Goal: Information Seeking & Learning: Learn about a topic

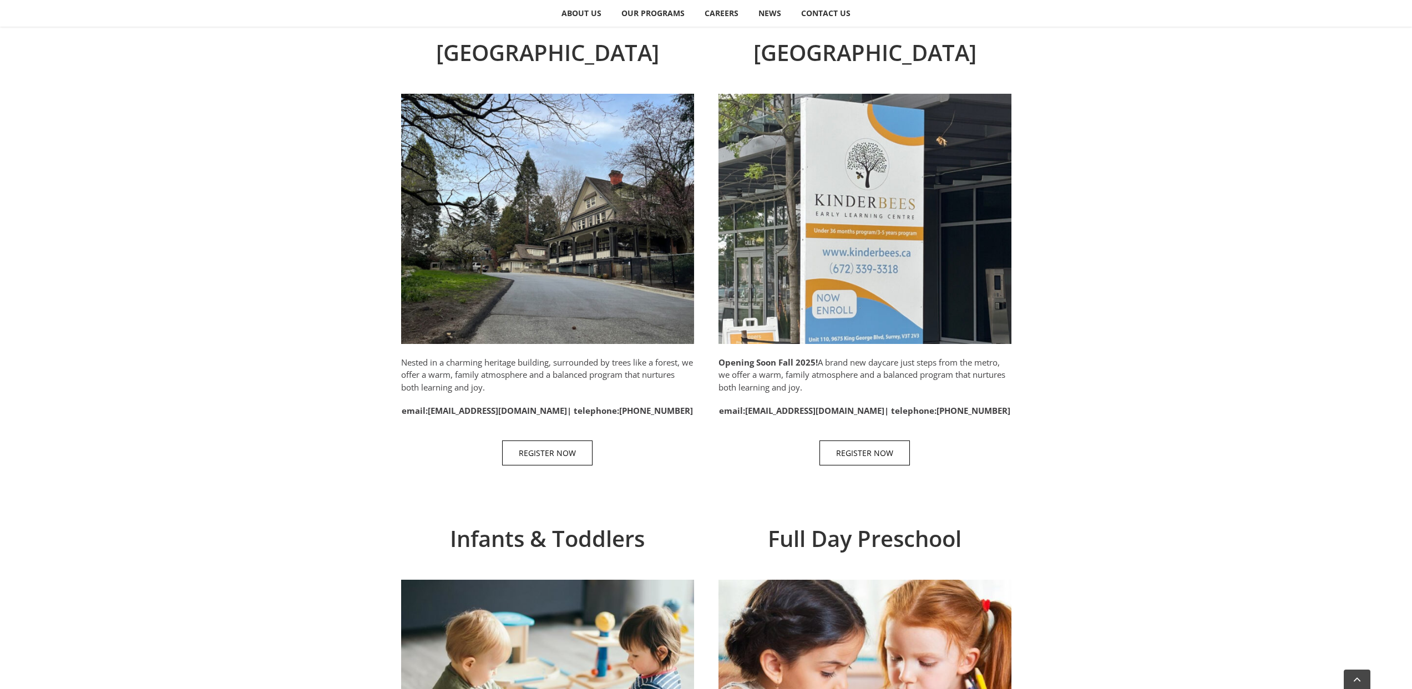
scroll to position [388, 0]
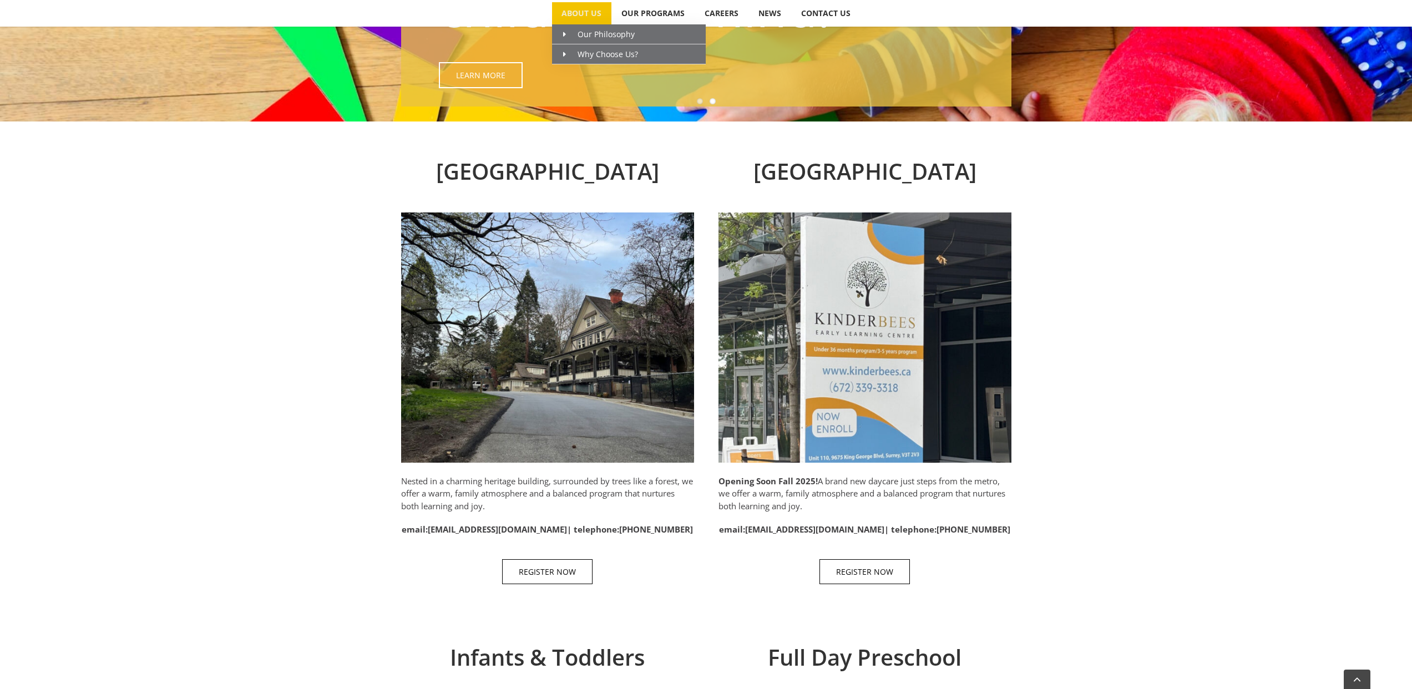
click at [584, 9] on span "ABOUT US" at bounding box center [582, 13] width 40 height 8
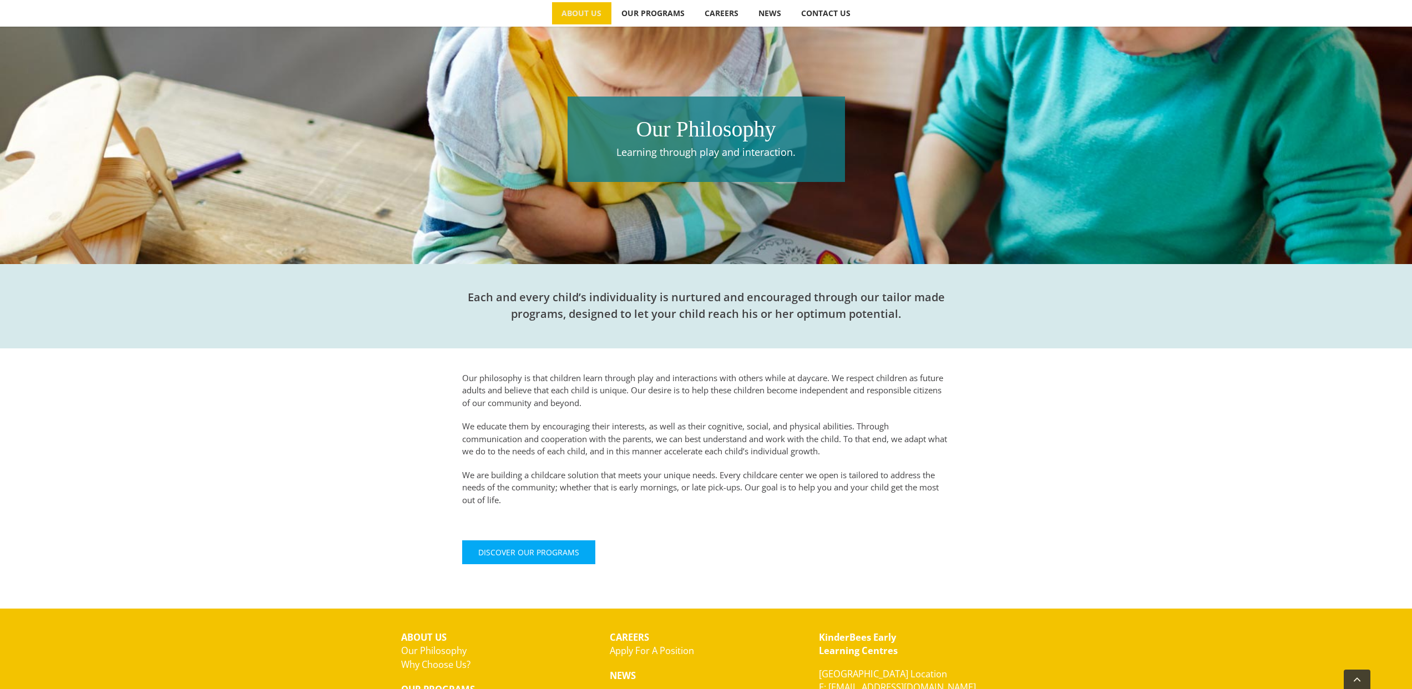
scroll to position [222, 0]
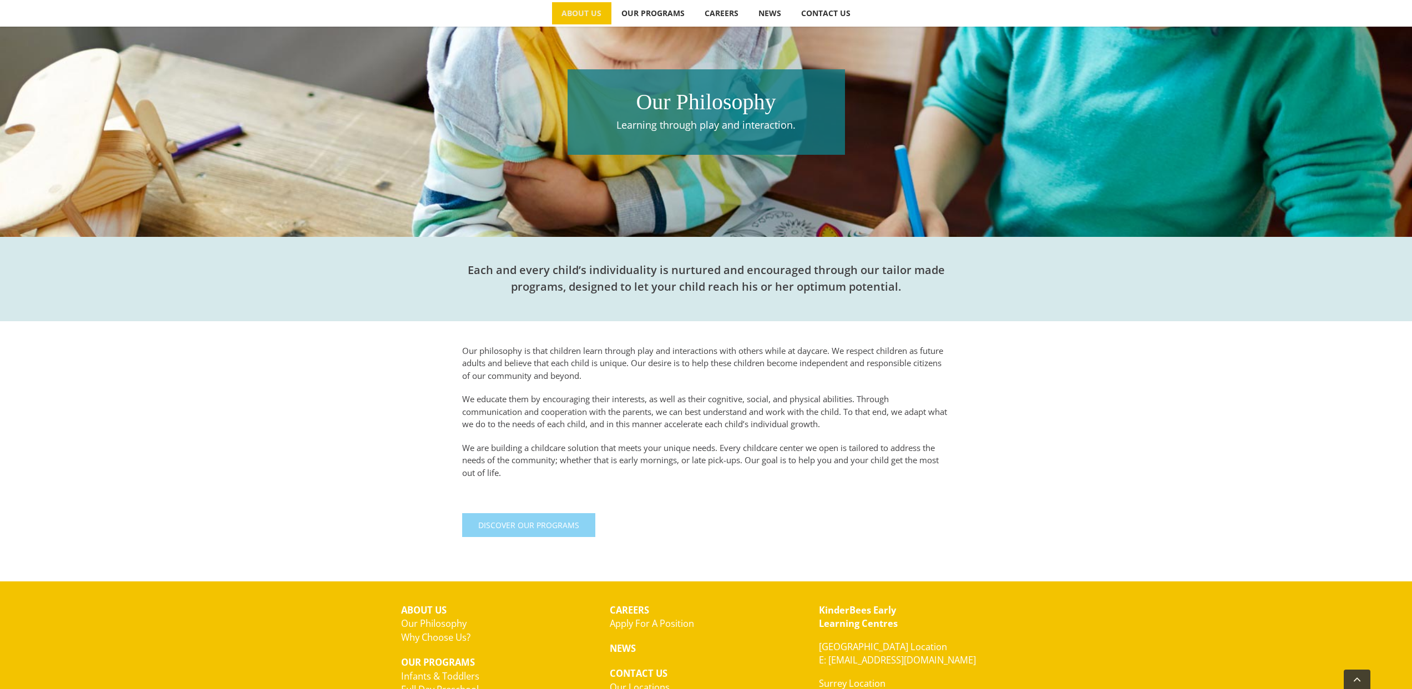
click at [508, 530] on link "Discover Our Programs" at bounding box center [528, 525] width 133 height 24
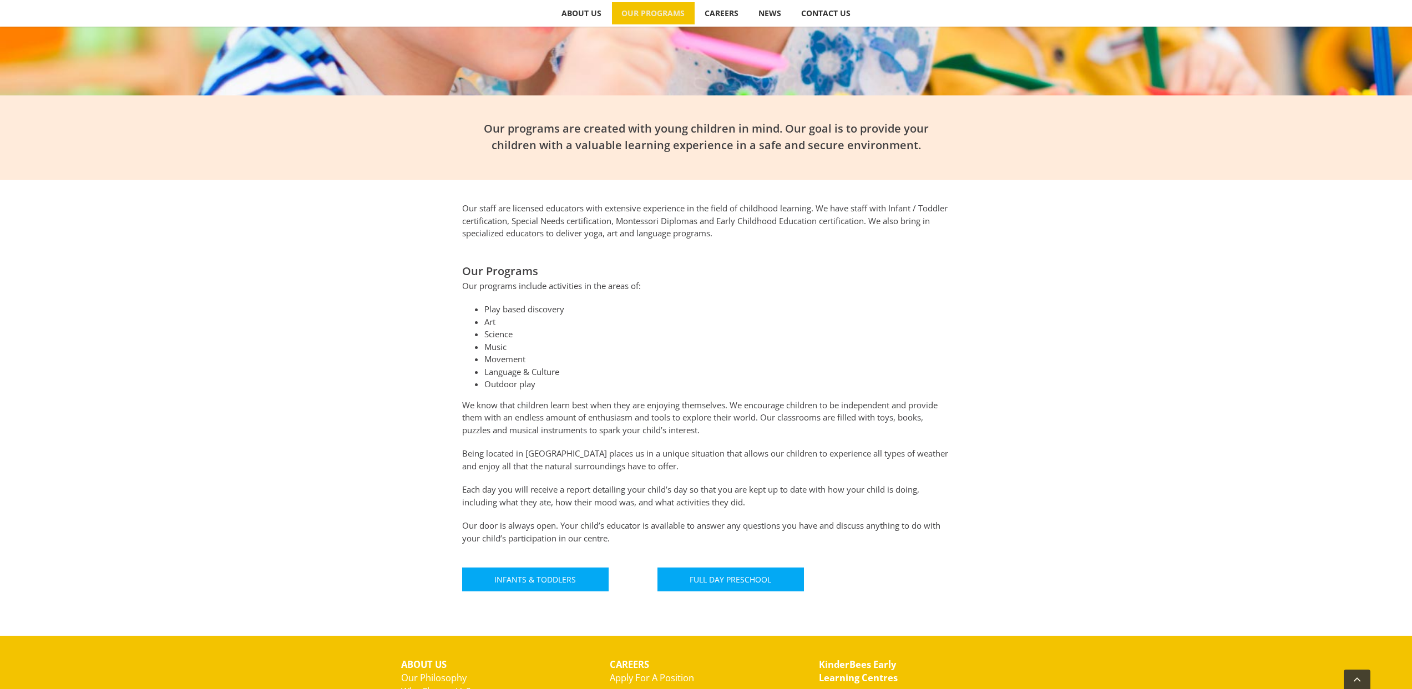
scroll to position [388, 0]
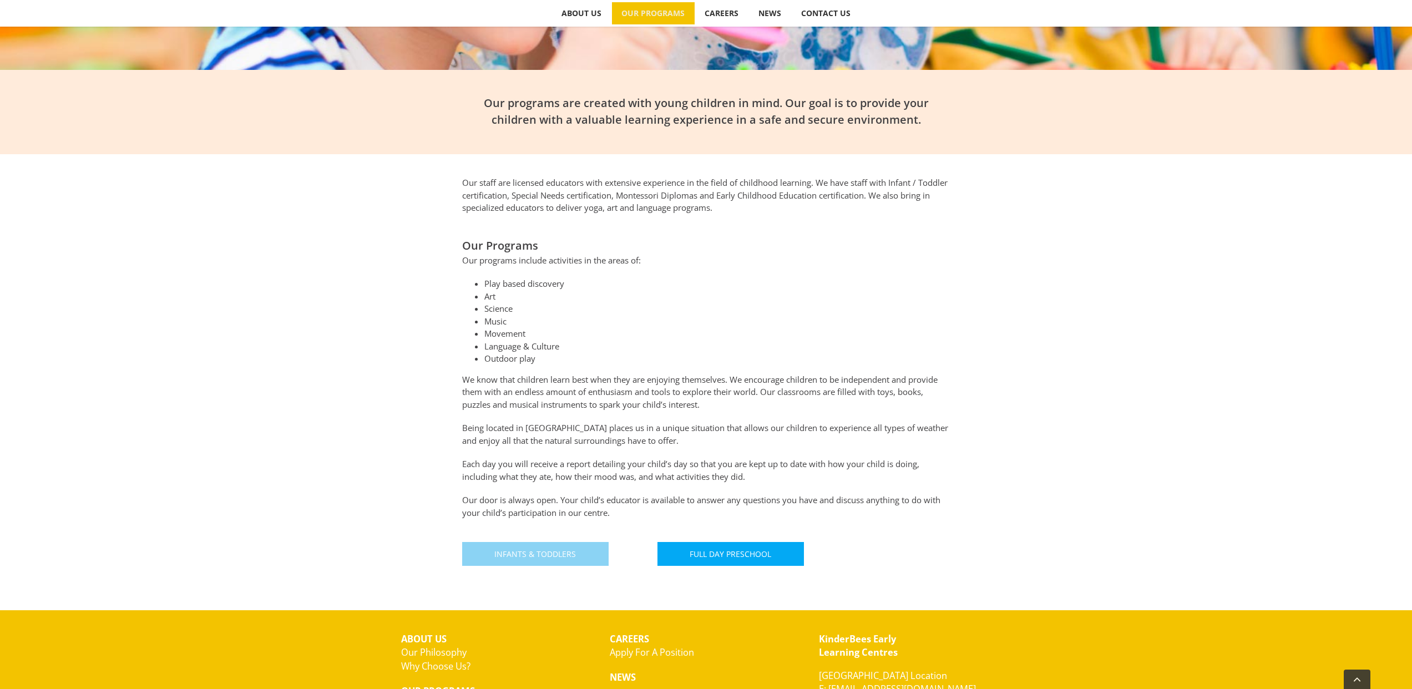
click at [550, 552] on span "Infants & Toddlers" at bounding box center [535, 553] width 82 height 9
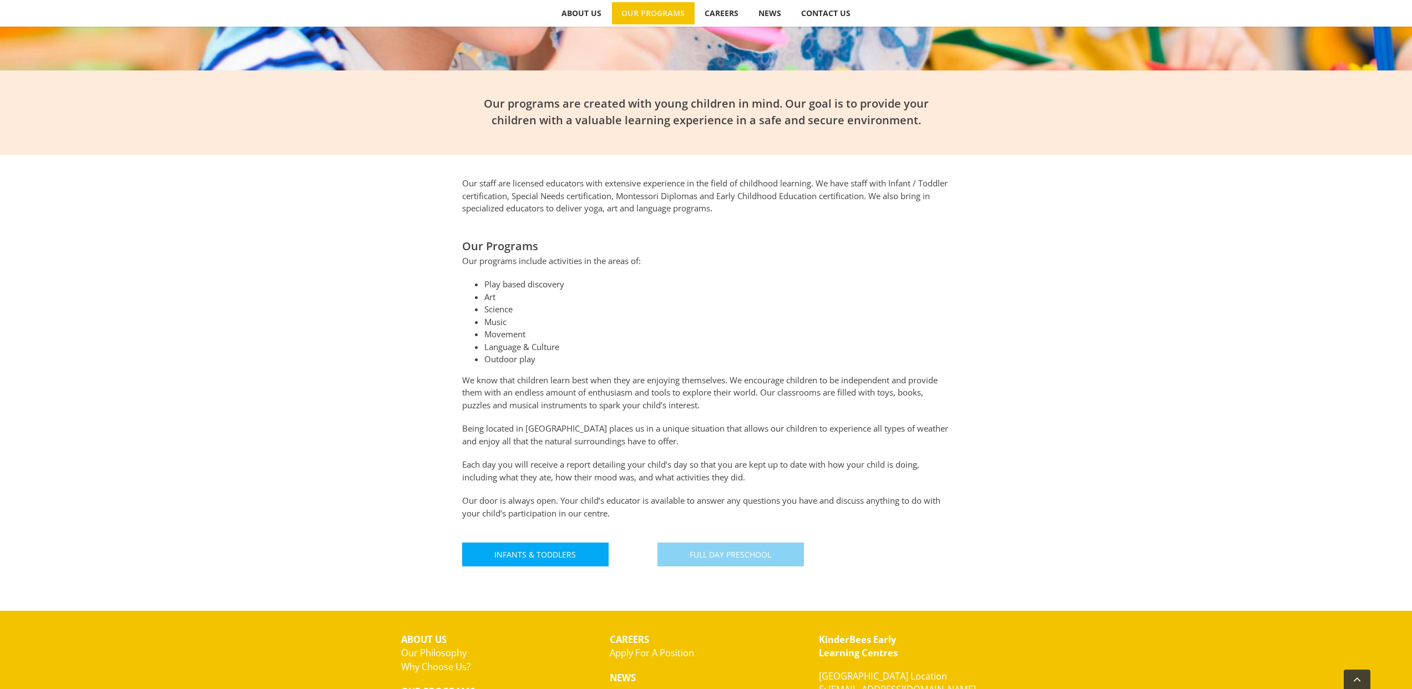
click at [716, 554] on span "Full Day Preschool" at bounding box center [731, 554] width 82 height 9
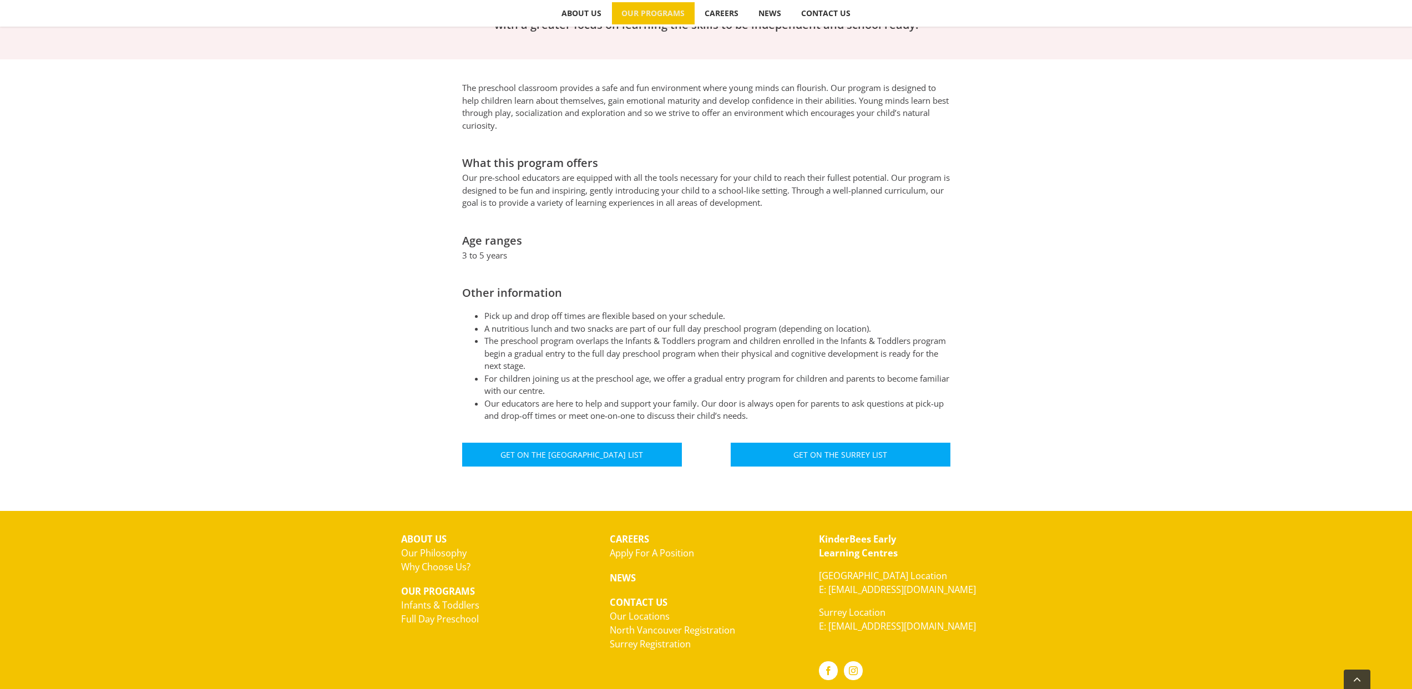
scroll to position [499, 0]
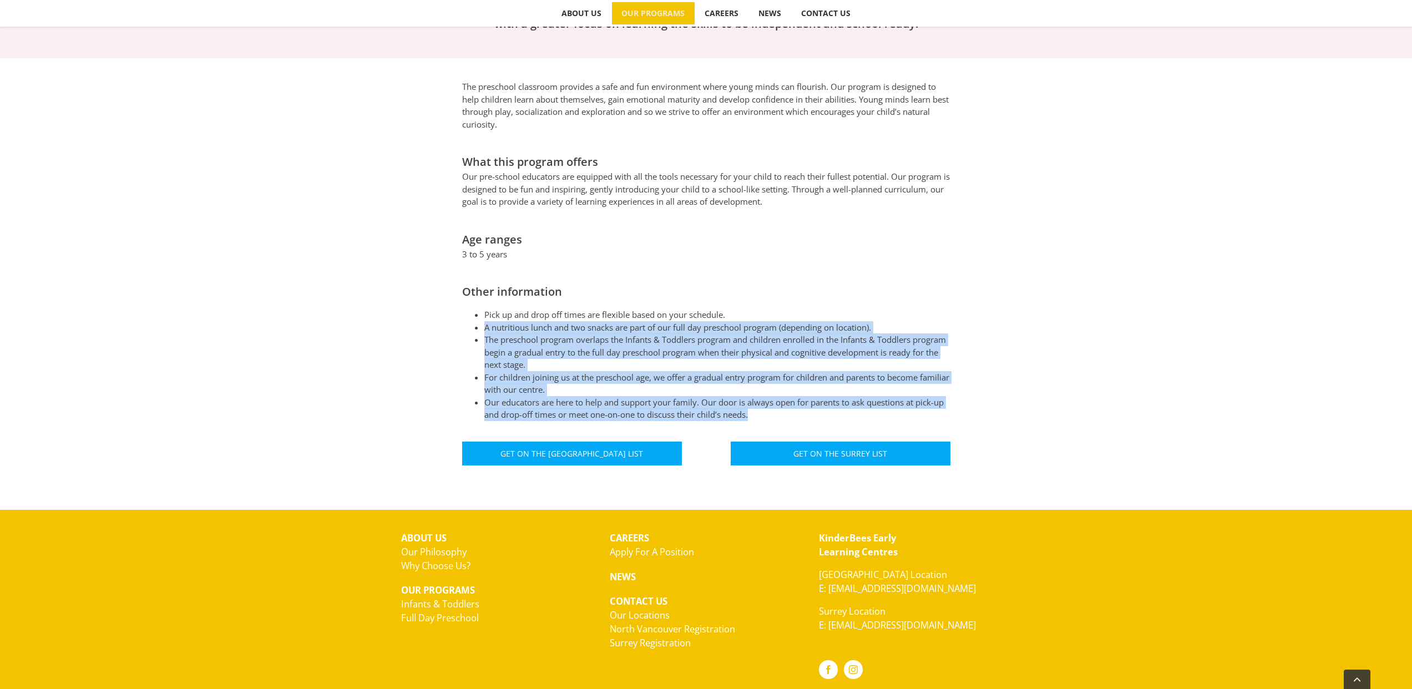
drag, startPoint x: 486, startPoint y: 310, endPoint x: 781, endPoint y: 398, distance: 308.6
click at [781, 398] on ul "Pick up and drop off times are flexible based on your schedule. A nutritious lu…" at bounding box center [706, 365] width 488 height 113
click at [1057, 402] on div "The preschool classroom provides a safe and fun environment where young minds c…" at bounding box center [706, 272] width 1412 height 429
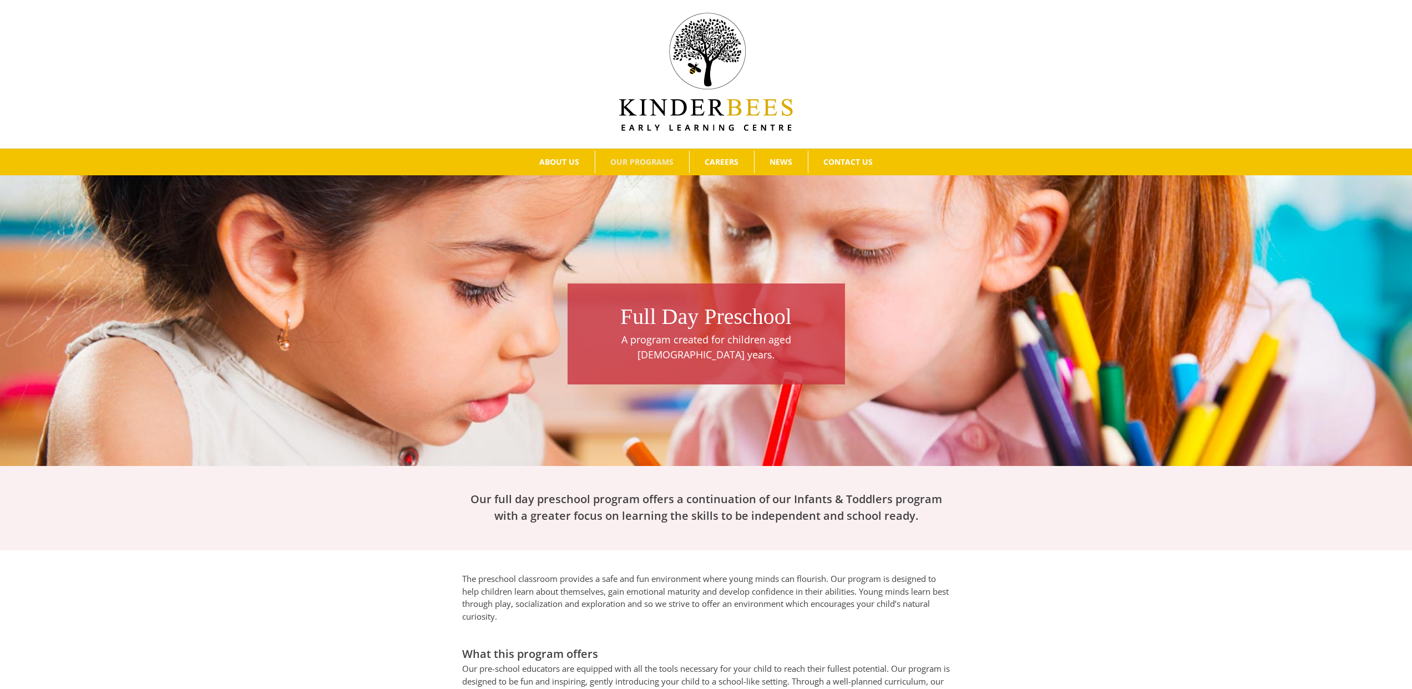
scroll to position [0, 0]
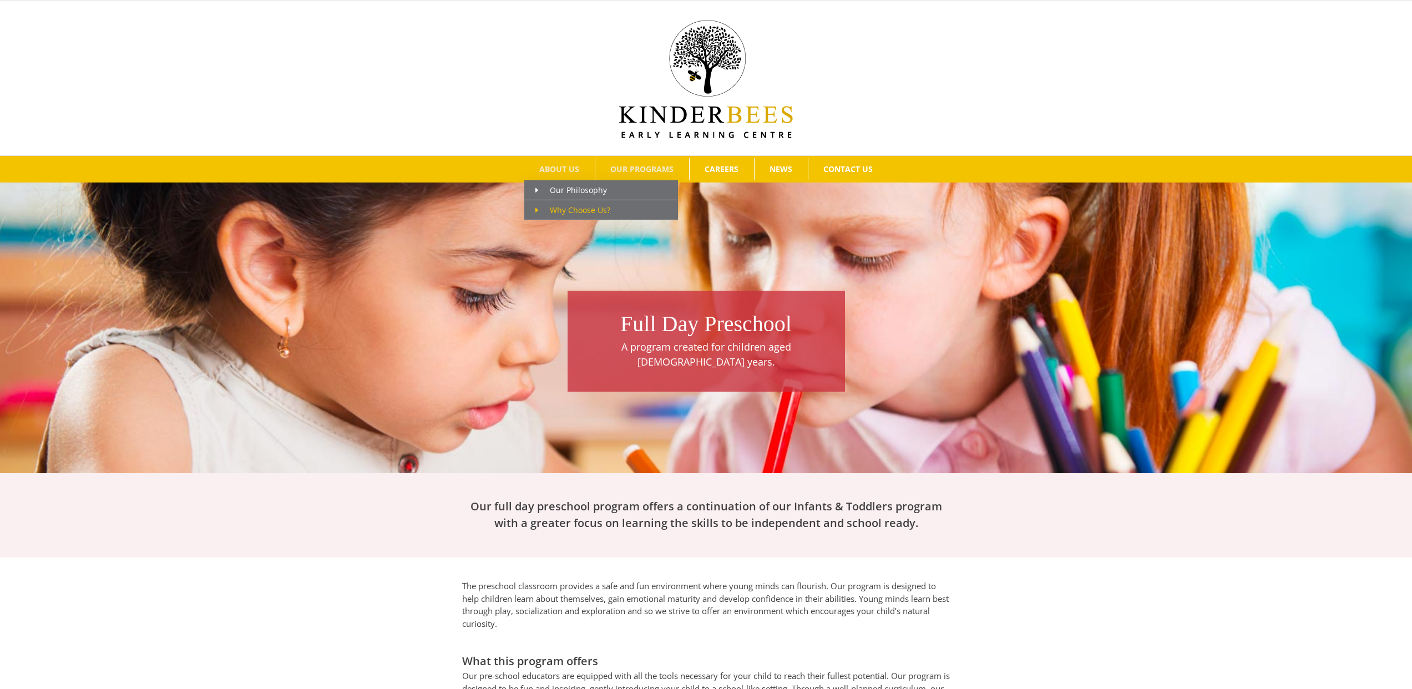
click at [570, 210] on span "Why Choose Us?" at bounding box center [572, 210] width 75 height 11
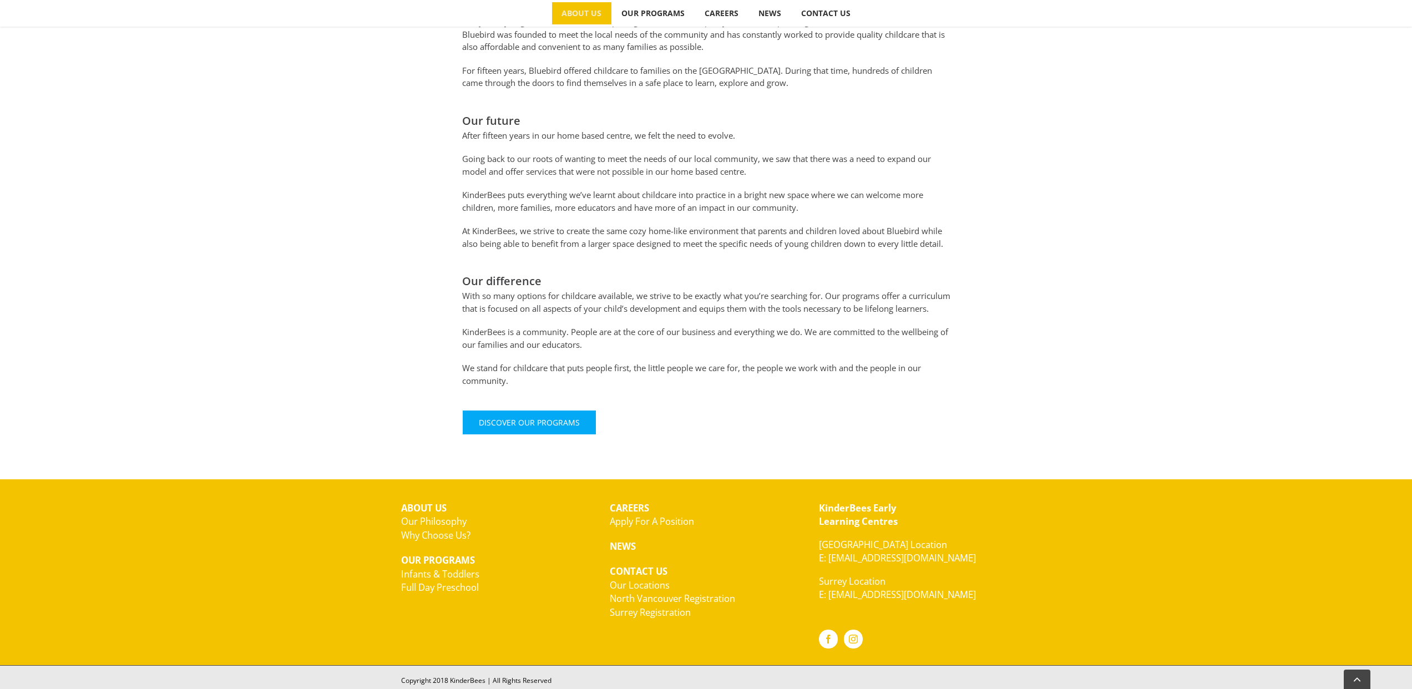
scroll to position [584, 0]
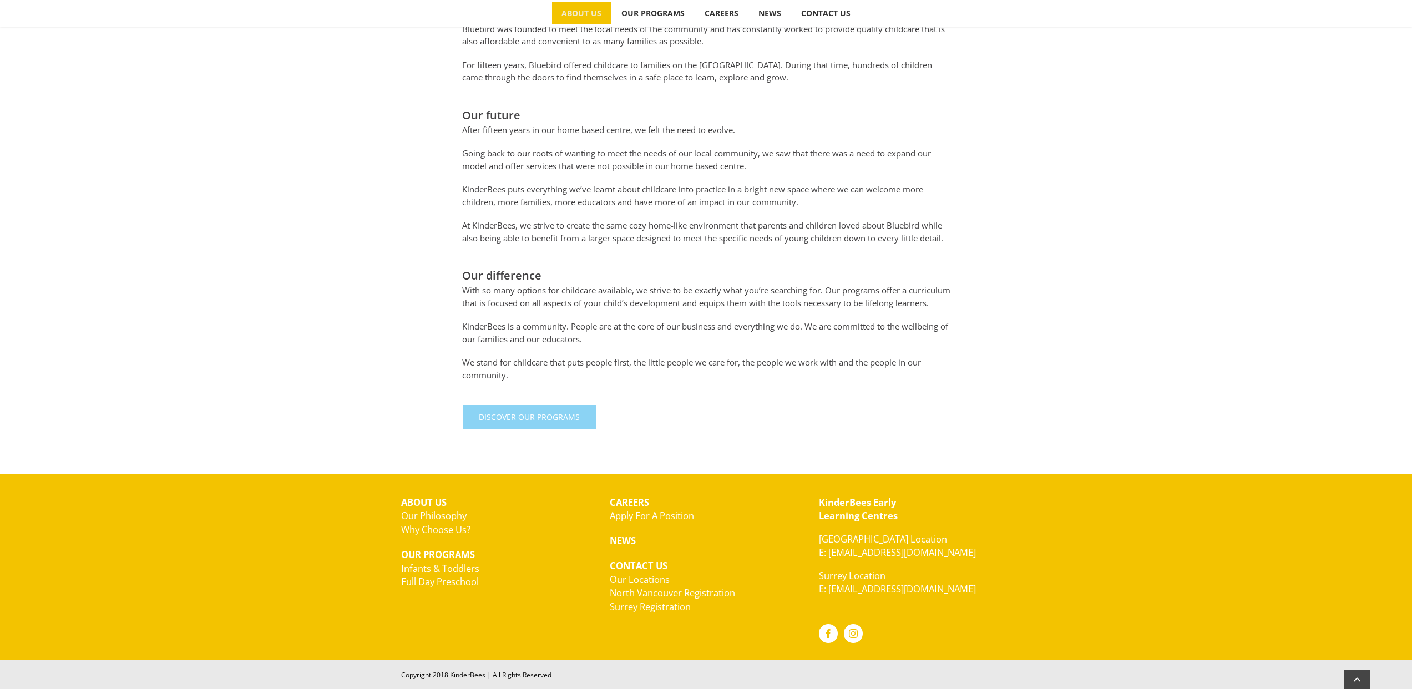
click at [541, 420] on span "Discover Our Programs" at bounding box center [529, 416] width 101 height 9
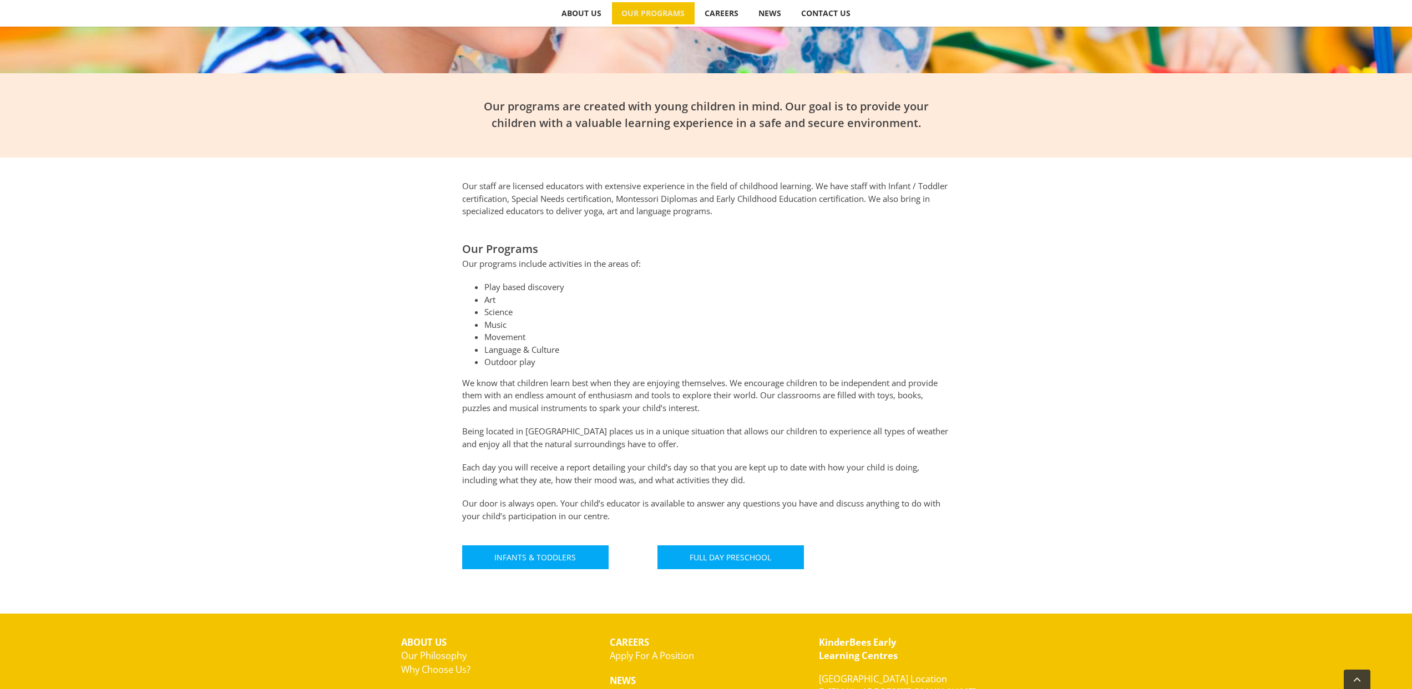
scroll to position [444, 0]
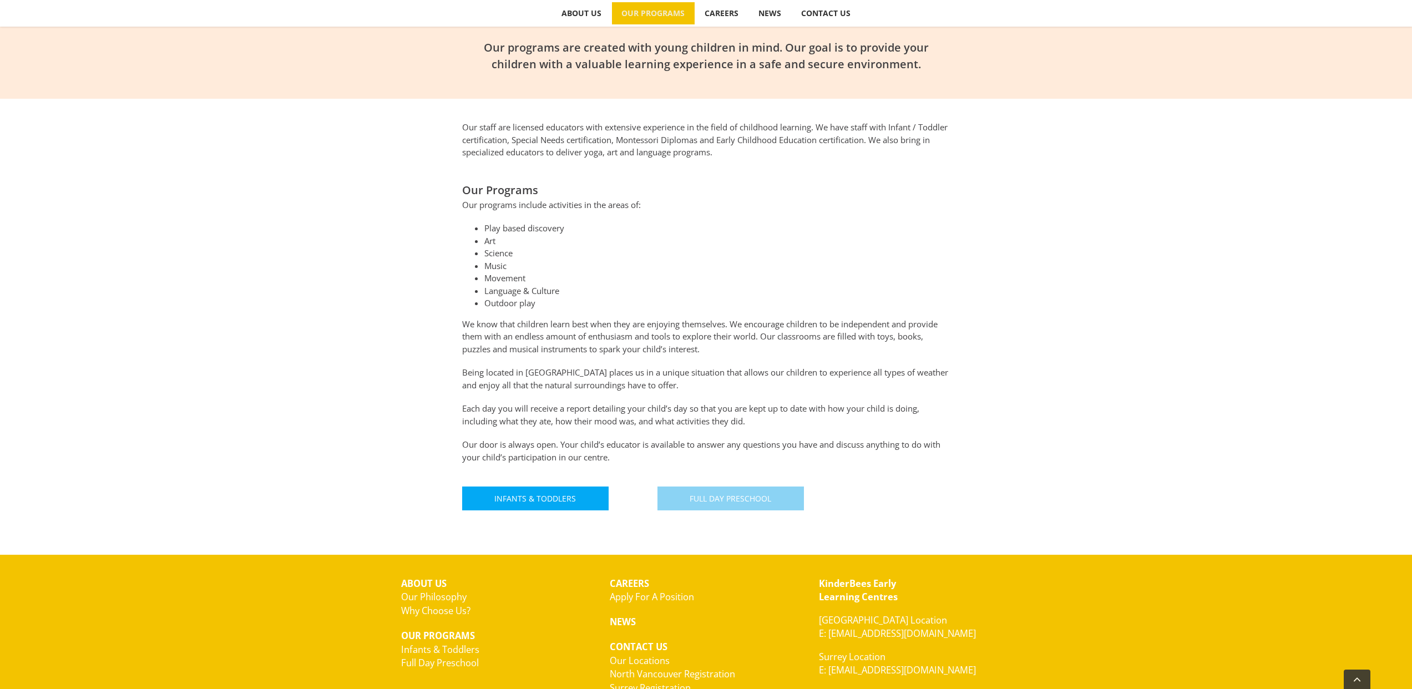
click at [682, 497] on link "Full Day Preschool" at bounding box center [731, 499] width 146 height 24
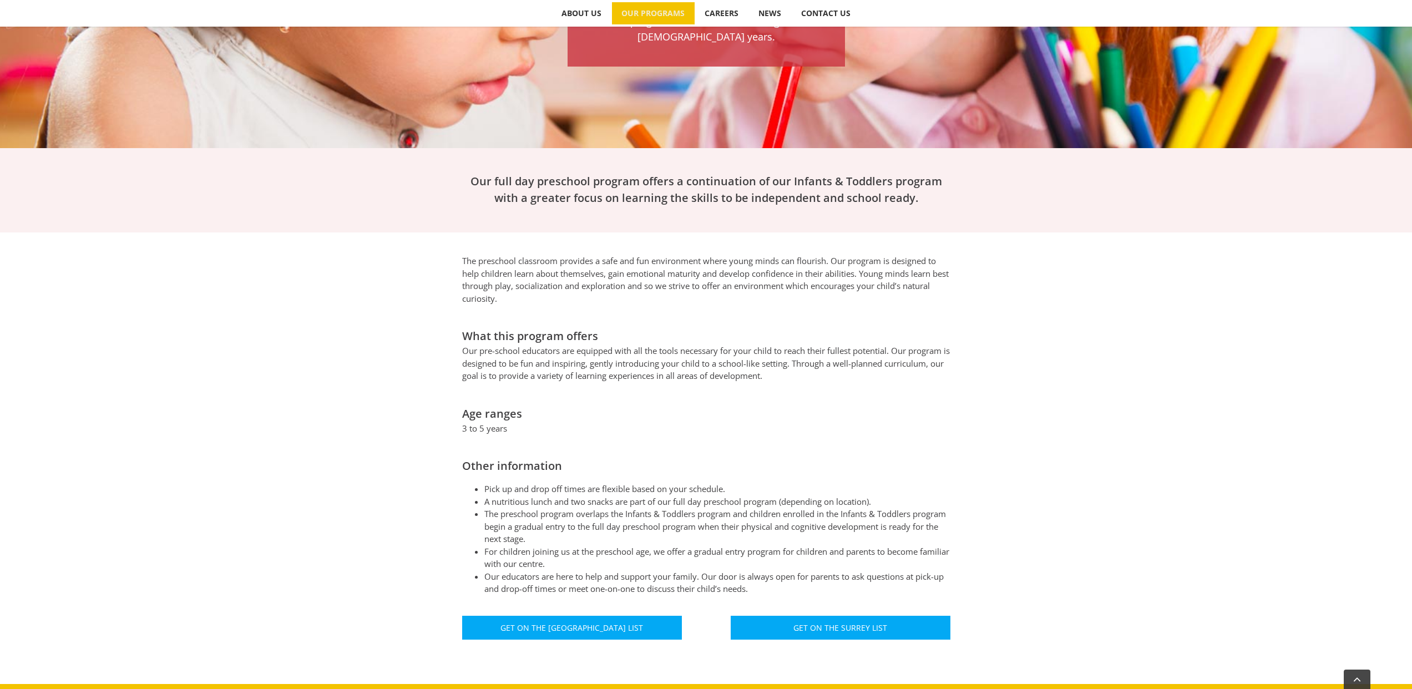
scroll to position [444, 0]
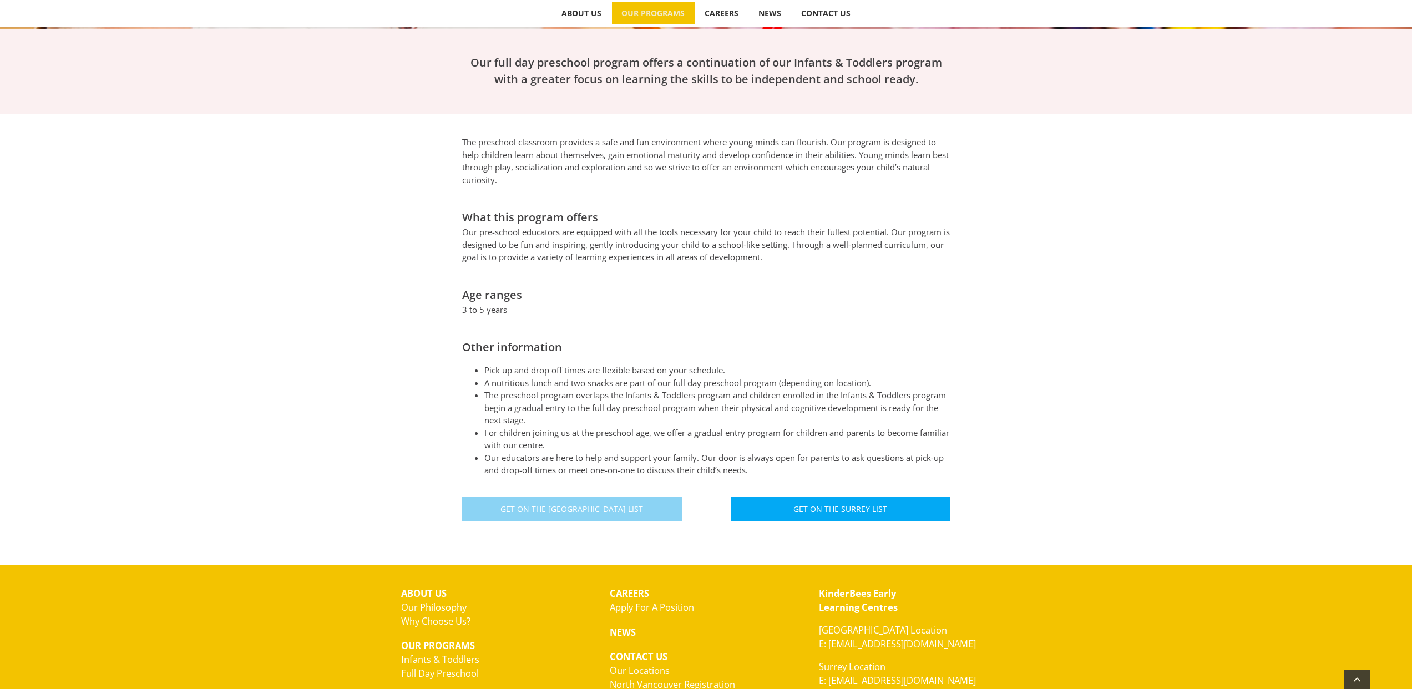
click at [610, 504] on span "Get On The [GEOGRAPHIC_DATA] List" at bounding box center [572, 508] width 143 height 9
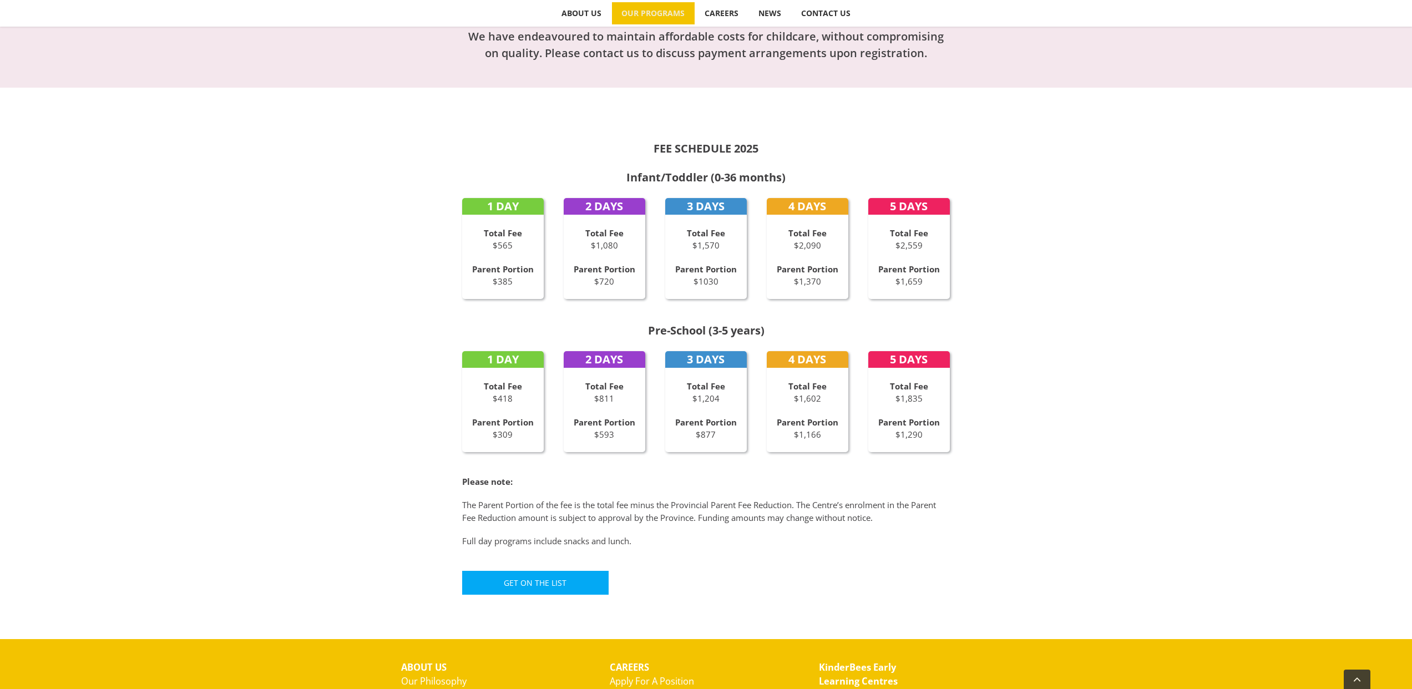
scroll to position [499, 0]
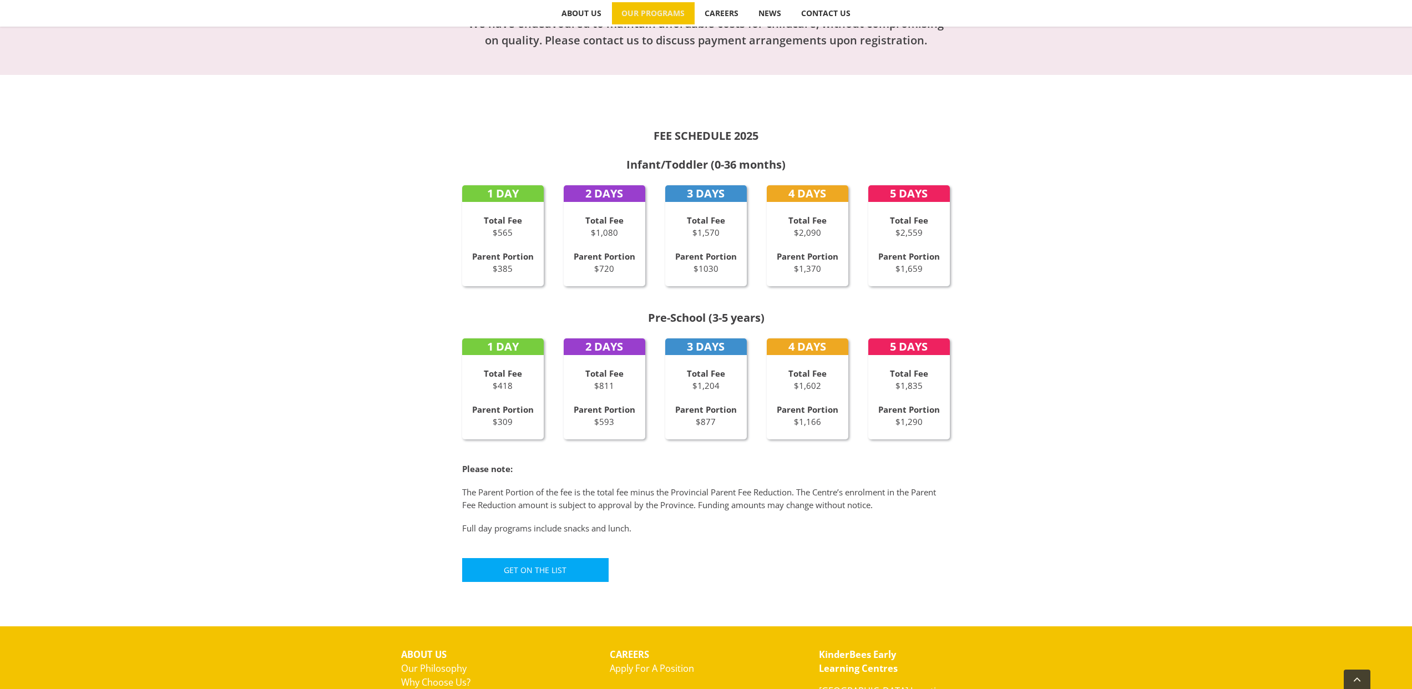
drag, startPoint x: 795, startPoint y: 418, endPoint x: 830, endPoint y: 422, distance: 35.2
click at [830, 422] on p "Parent Portion $1,166" at bounding box center [808, 415] width 82 height 25
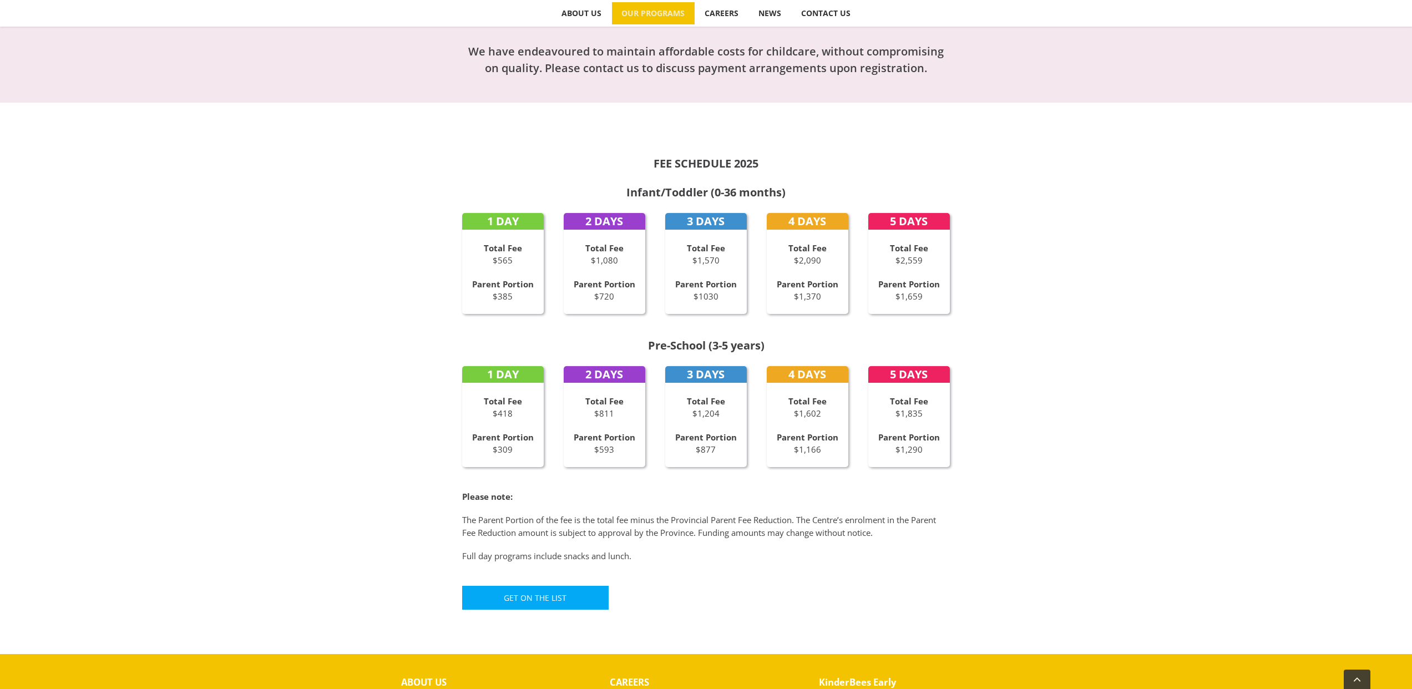
scroll to position [444, 0]
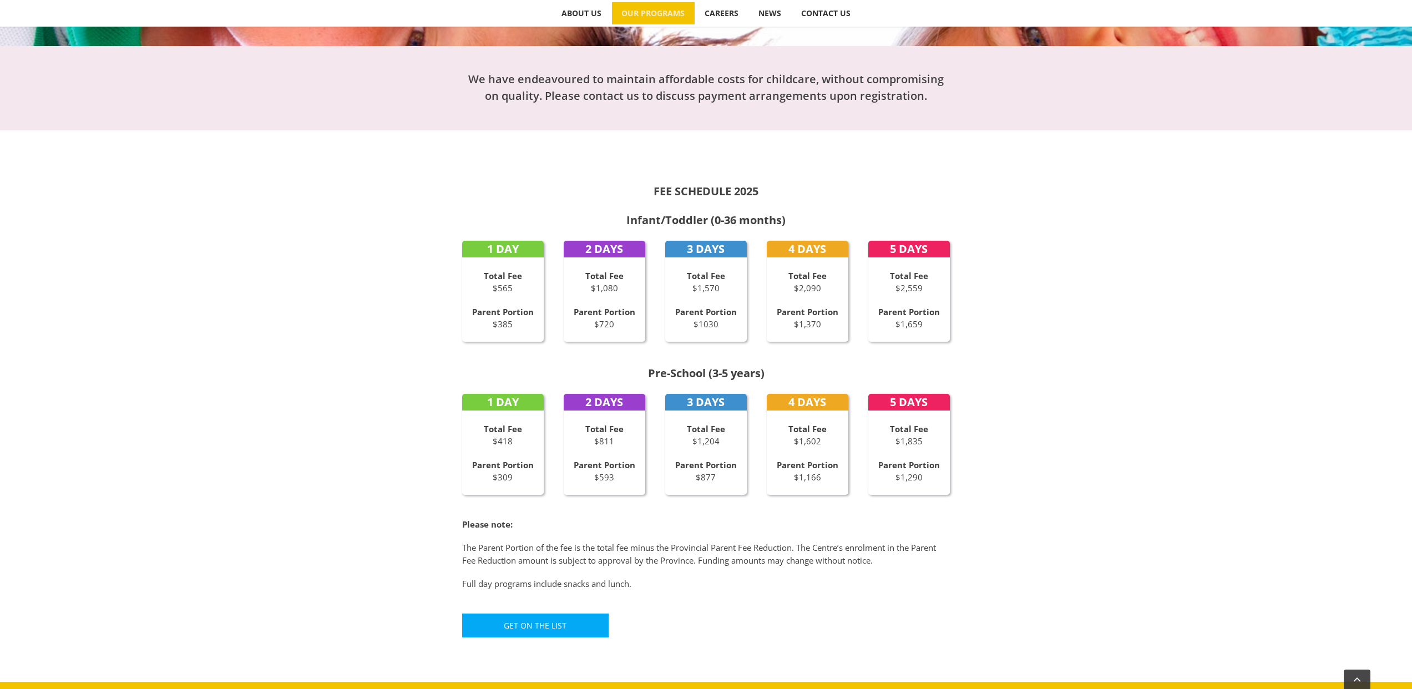
click at [1063, 428] on div "FEE SCHEDULE 2025 Infant/Toddler (0-36 months) 1 DAY Total Fee $565 Parent Port…" at bounding box center [706, 394] width 1412 height 529
click at [1059, 463] on div "FEE SCHEDULE 2025 Infant/Toddler (0-36 months) 1 DAY Total Fee $565 Parent Port…" at bounding box center [706, 394] width 1412 height 529
